Goal: Use online tool/utility: Utilize a website feature to perform a specific function

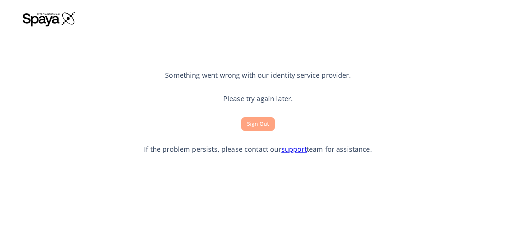
click at [264, 127] on button "Sign Out" at bounding box center [258, 124] width 34 height 14
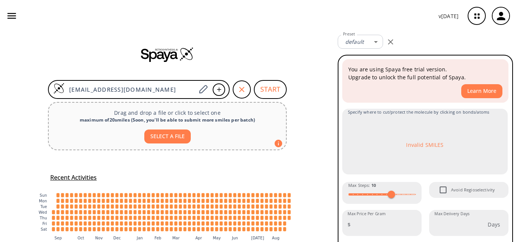
drag, startPoint x: 149, startPoint y: 88, endPoint x: 11, endPoint y: 87, distance: 137.6
click at [11, 87] on div "[EMAIL_ADDRESS][DOMAIN_NAME] START Drag and drop a file or click to select one …" at bounding box center [167, 154] width 335 height 245
paste input "CN(C)CCC1=CNC2=C1C(O[Si](C)(C)C(C)(C)C)=CC=C2"
type input "CN(C)CCC1=CNC2=C1C(O[Si](C)(C)C(C)(C)C)=CC=C2"
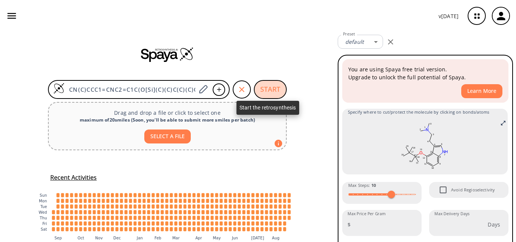
click at [254, 90] on button "START" at bounding box center [270, 89] width 33 height 19
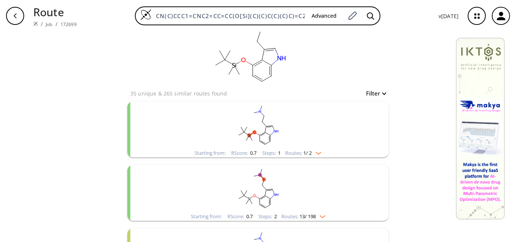
scroll to position [38, 0]
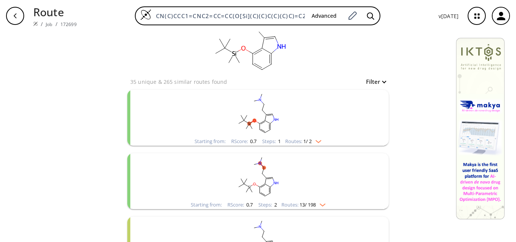
click at [302, 118] on rect "clusters" at bounding box center [258, 113] width 197 height 47
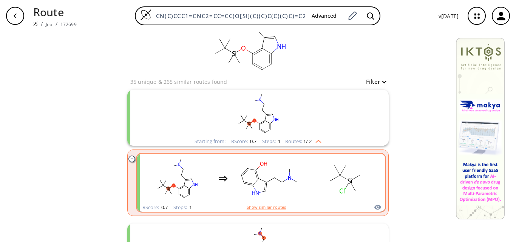
click at [315, 179] on rect "clusters" at bounding box center [345, 178] width 68 height 47
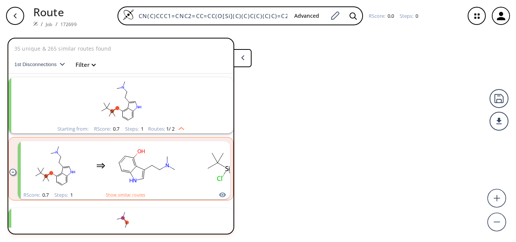
scroll to position [17, 0]
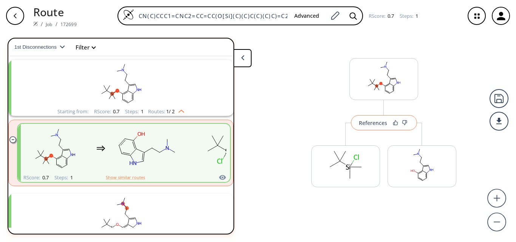
click at [373, 125] on div "References" at bounding box center [373, 123] width 28 height 5
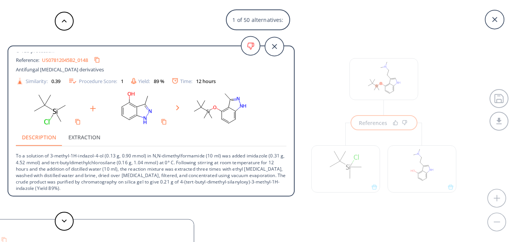
scroll to position [8, 0]
